Goal: Information Seeking & Learning: Learn about a topic

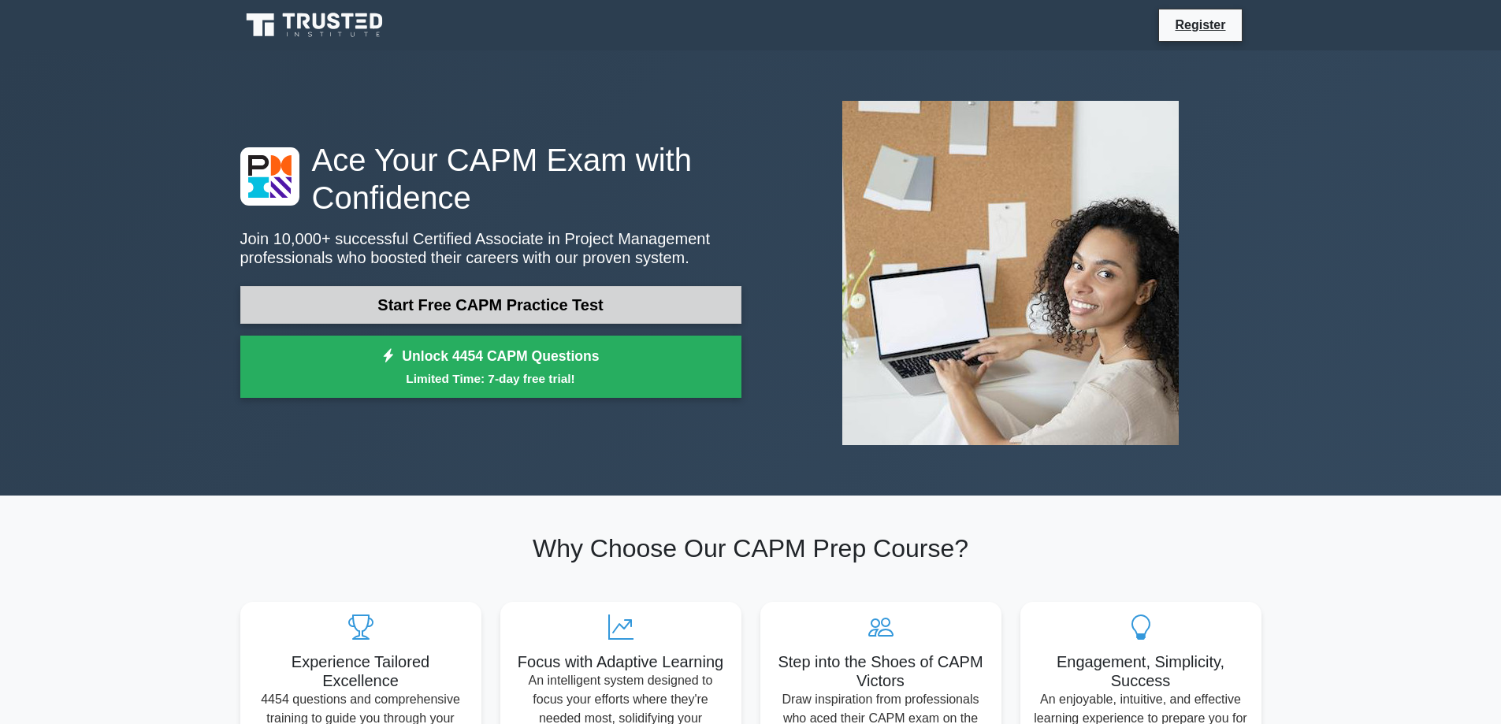
click at [429, 307] on link "Start Free CAPM Practice Test" at bounding box center [490, 305] width 501 height 38
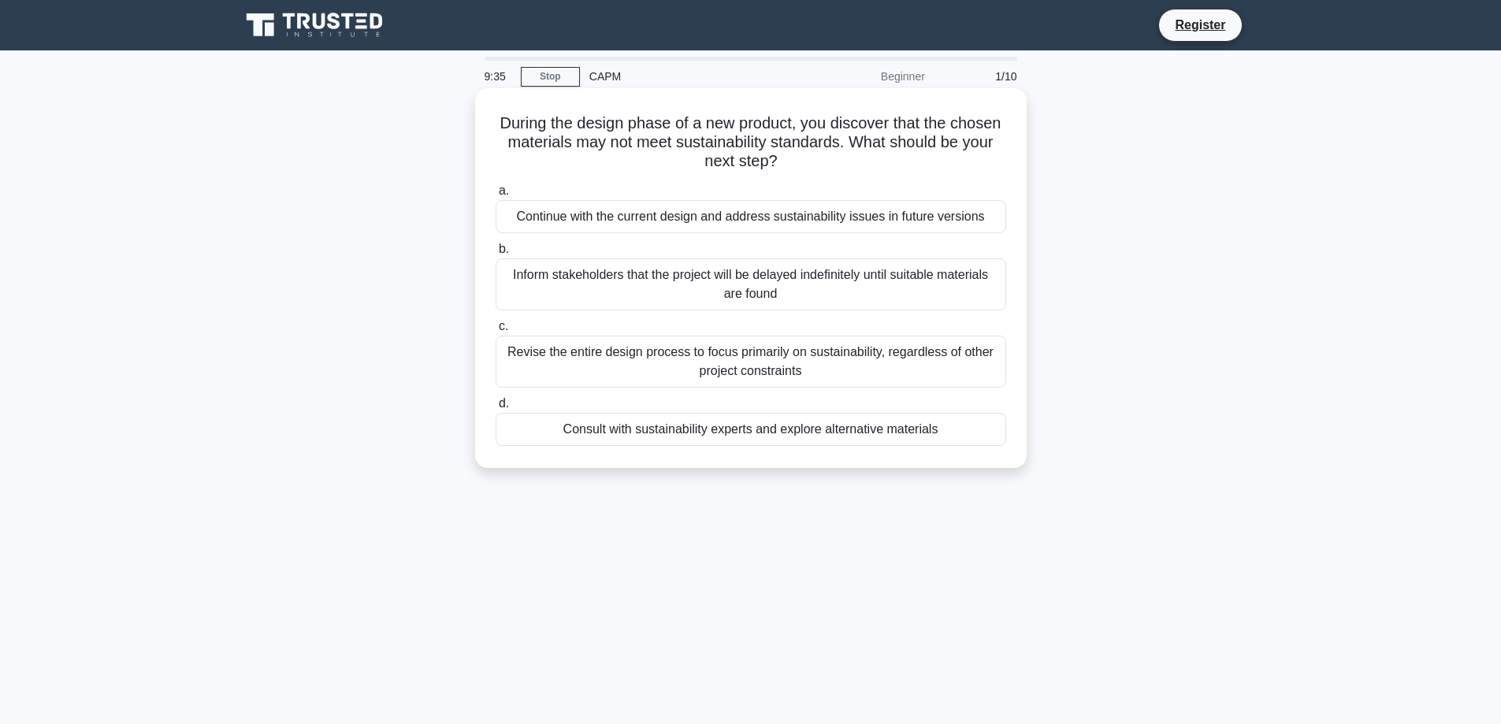
click at [704, 431] on div "Consult with sustainability experts and explore alternative materials" at bounding box center [751, 429] width 511 height 33
click at [496, 409] on input "d. Consult with sustainability experts and explore alternative materials" at bounding box center [496, 404] width 0 height 10
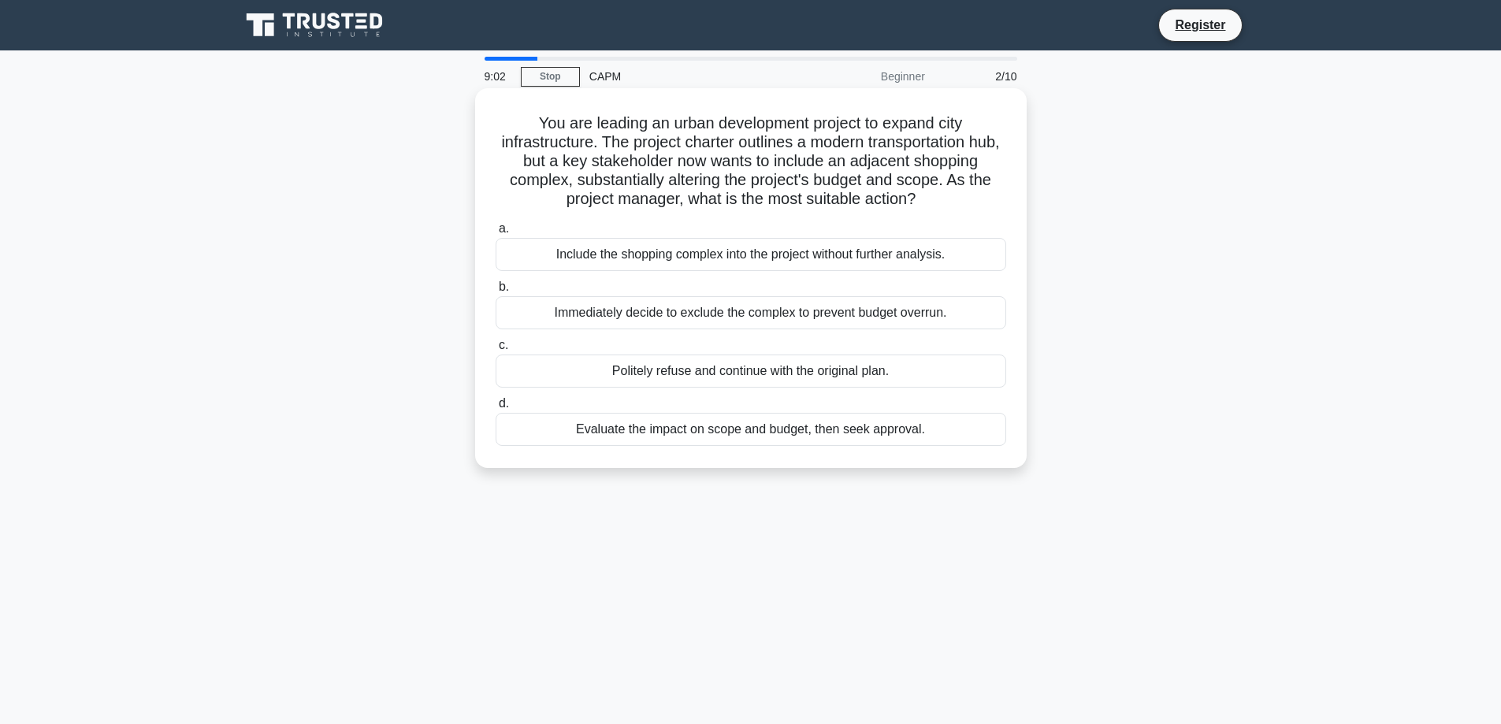
click at [730, 429] on div "Evaluate the impact on scope and budget, then seek approval." at bounding box center [751, 429] width 511 height 33
click at [496, 409] on input "d. Evaluate the impact on scope and budget, then seek approval." at bounding box center [496, 404] width 0 height 10
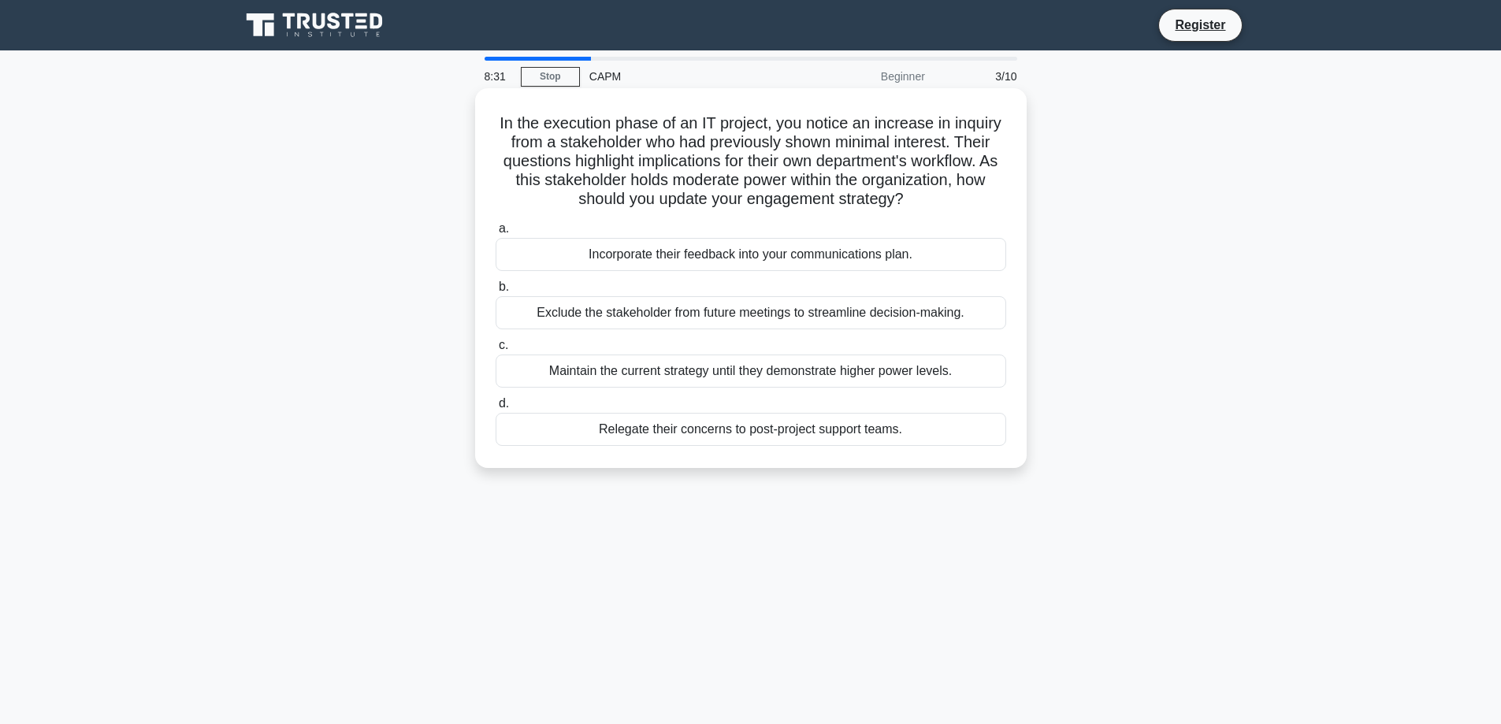
click at [665, 256] on div "Incorporate their feedback into your communications plan." at bounding box center [751, 254] width 511 height 33
click at [496, 234] on input "a. Incorporate their feedback into your communications plan." at bounding box center [496, 229] width 0 height 10
